Goal: Find specific page/section: Find specific page/section

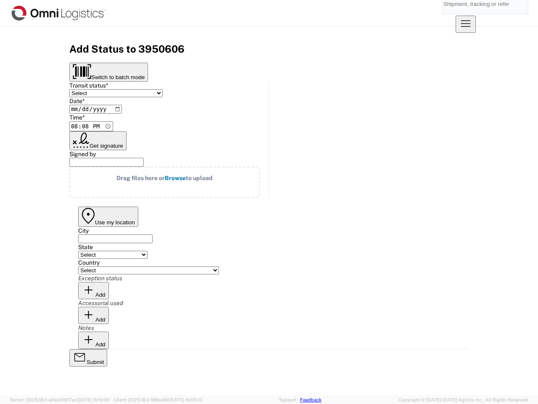
click at [443, 13] on input "search" at bounding box center [479, 4] width 73 height 20
click at [456, 13] on icon at bounding box center [445, 20] width 20 height 20
